Goal: Transaction & Acquisition: Purchase product/service

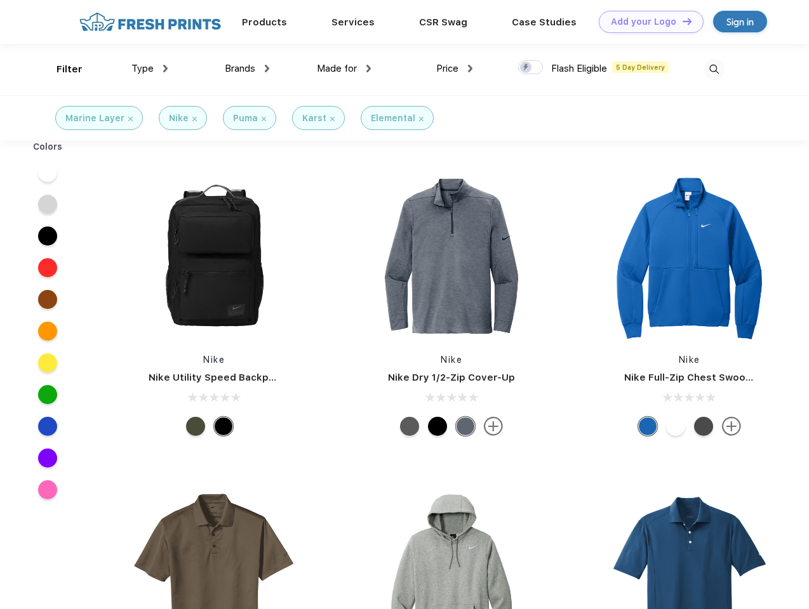
click at [646, 22] on link "Add your Logo Design Tool" at bounding box center [651, 22] width 105 height 22
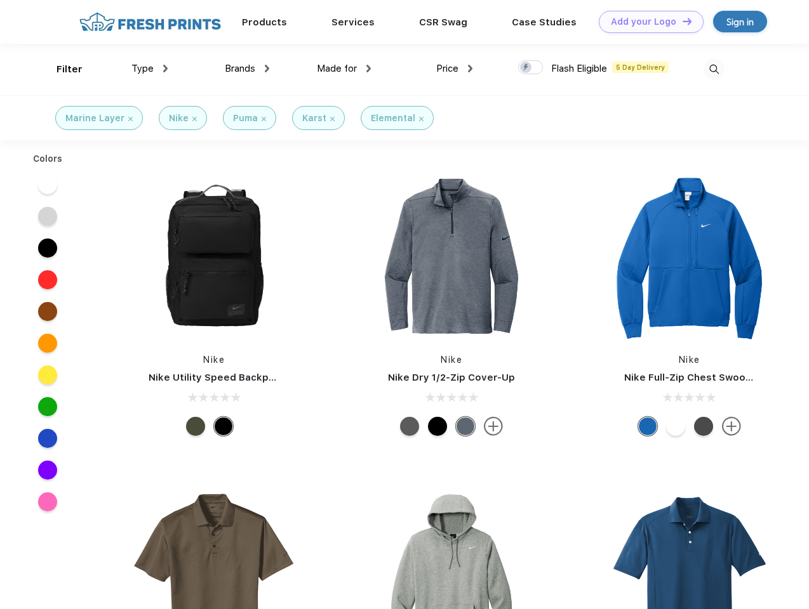
click at [0, 0] on div "Design Tool" at bounding box center [0, 0] width 0 height 0
click at [681, 21] on link "Add your Logo Design Tool" at bounding box center [651, 22] width 105 height 22
click at [61, 69] on div "Filter" at bounding box center [69, 69] width 26 height 15
click at [150, 69] on span "Type" at bounding box center [142, 68] width 22 height 11
click at [247, 69] on span "Brands" at bounding box center [240, 68] width 30 height 11
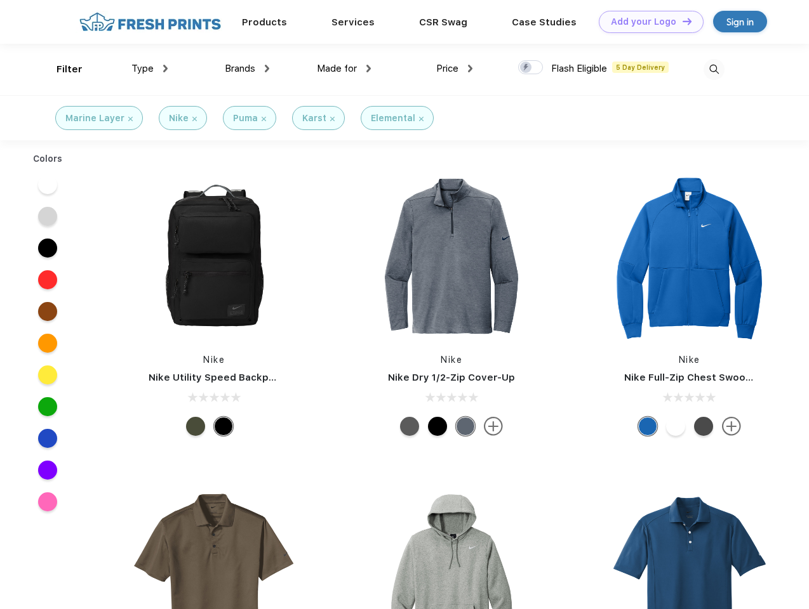
click at [344, 69] on span "Made for" at bounding box center [337, 68] width 40 height 11
click at [455, 69] on span "Price" at bounding box center [447, 68] width 22 height 11
click at [531, 68] on div at bounding box center [530, 67] width 25 height 14
click at [526, 68] on input "checkbox" at bounding box center [522, 64] width 8 height 8
click at [713, 69] on img at bounding box center [713, 69] width 21 height 21
